Goal: Find specific page/section

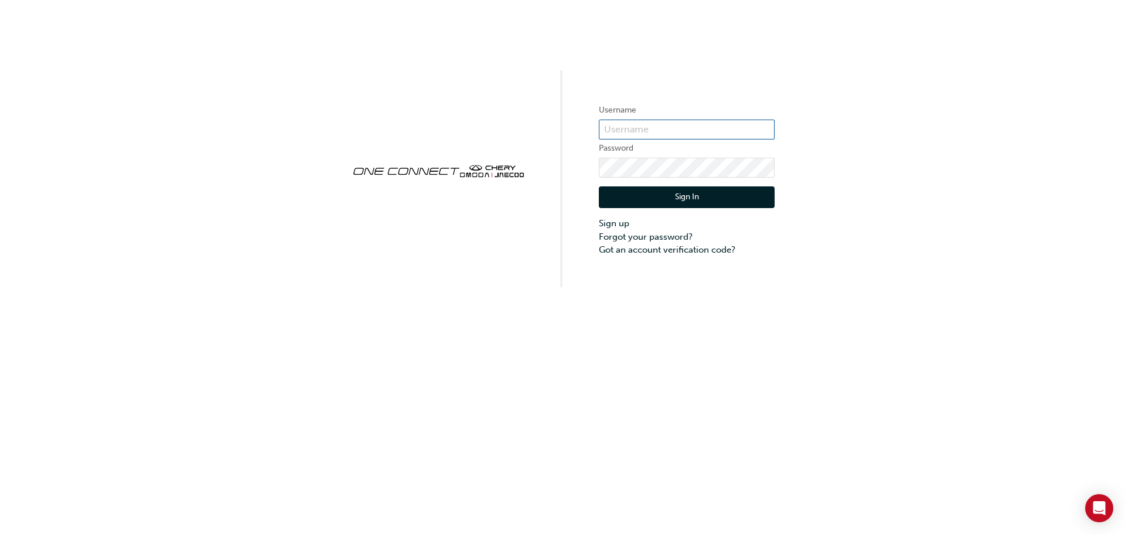
type input "CHAU1441"
click at [693, 199] on button "Sign In" at bounding box center [687, 197] width 176 height 22
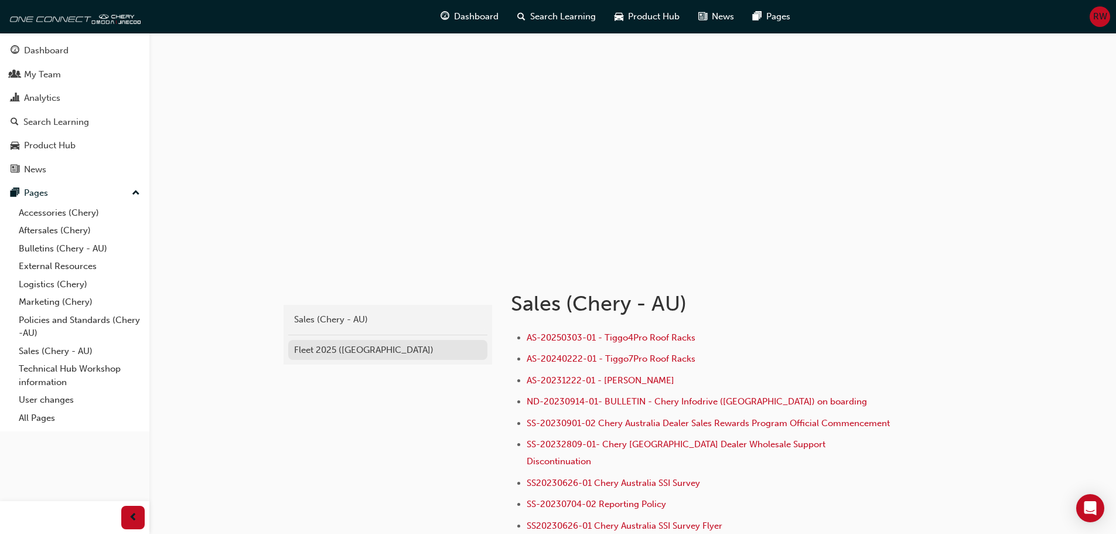
click at [326, 341] on link "Fleet 2025 ([GEOGRAPHIC_DATA])" at bounding box center [387, 350] width 199 height 21
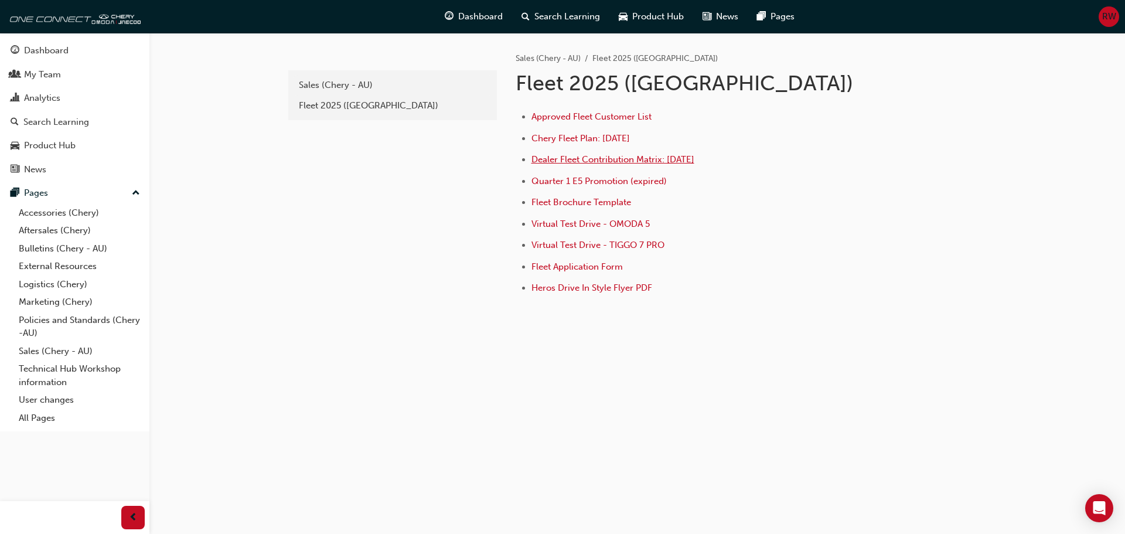
click at [588, 159] on span "Dealer Fleet Contribution Matrix: [DATE]" at bounding box center [612, 159] width 163 height 11
